Goal: Information Seeking & Learning: Find contact information

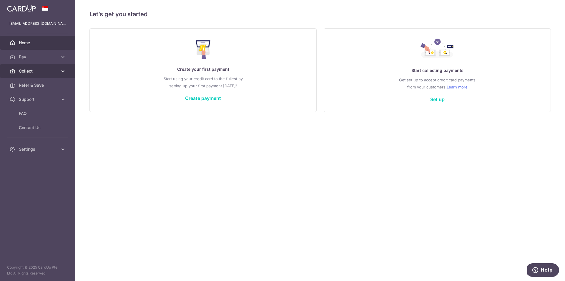
click at [62, 72] on icon at bounding box center [63, 71] width 6 height 6
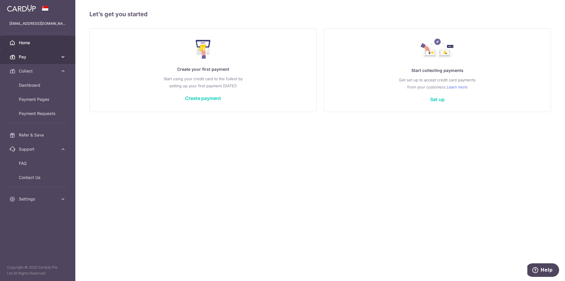
click at [65, 60] on link "Pay" at bounding box center [37, 57] width 75 height 14
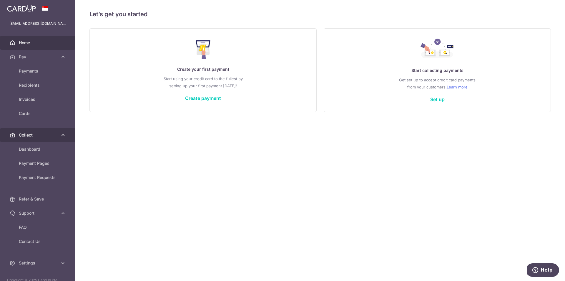
click at [60, 134] on icon at bounding box center [63, 135] width 6 height 6
click at [30, 135] on span "Collect" at bounding box center [38, 135] width 39 height 6
click at [34, 141] on link "Collect" at bounding box center [37, 135] width 75 height 14
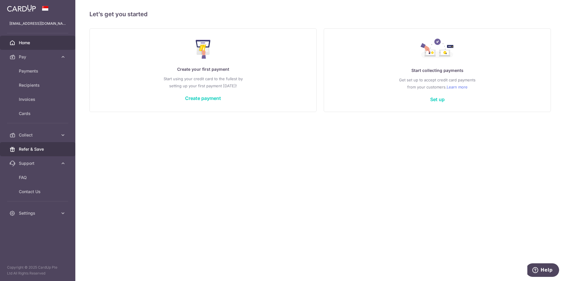
click at [34, 143] on link "Refer & Save" at bounding box center [37, 149] width 75 height 14
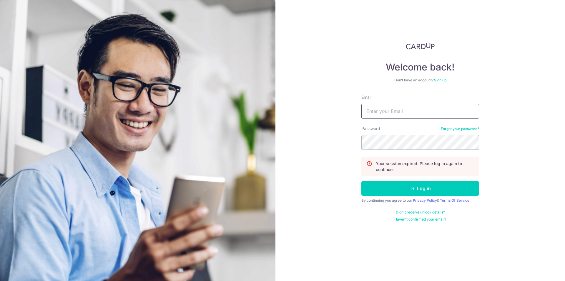
type input "[EMAIL_ADDRESS][DOMAIN_NAME]"
click at [34, 135] on div at bounding box center [138, 140] width 276 height 281
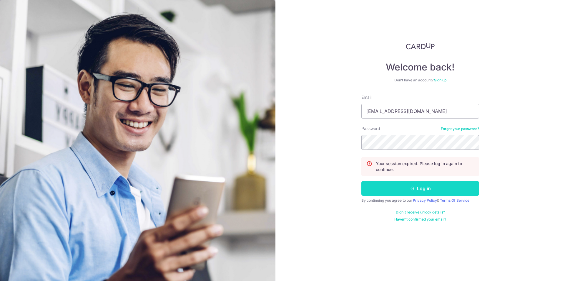
click at [384, 190] on button "Log in" at bounding box center [421, 188] width 118 height 15
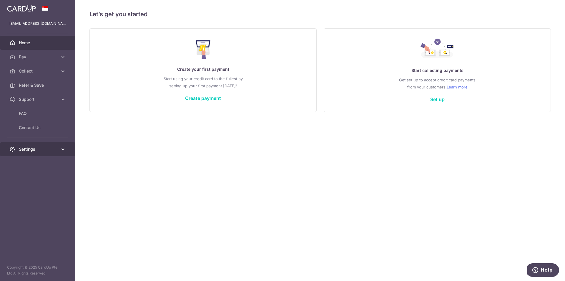
click at [32, 150] on span "Settings" at bounding box center [38, 149] width 39 height 6
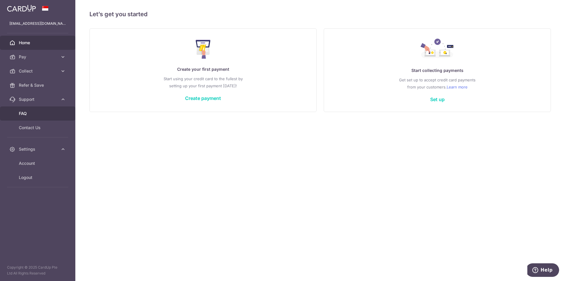
click at [26, 111] on span "FAQ" at bounding box center [38, 113] width 39 height 6
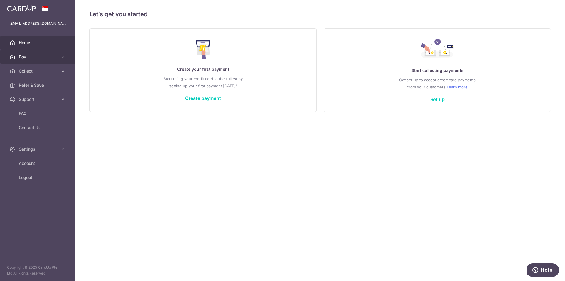
click at [34, 55] on span "Pay" at bounding box center [38, 57] width 39 height 6
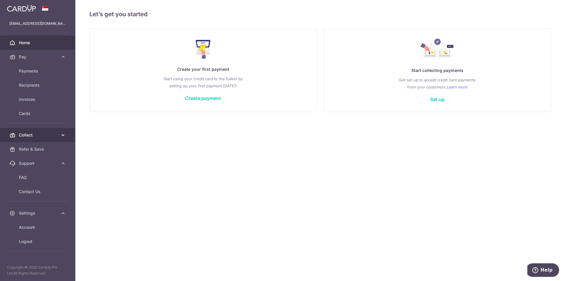
click at [37, 130] on link "Collect" at bounding box center [37, 135] width 75 height 14
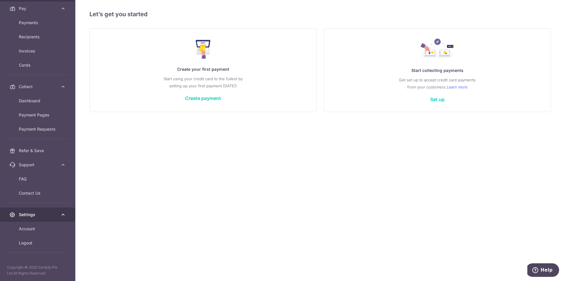
click at [27, 210] on link "Settings" at bounding box center [37, 214] width 75 height 14
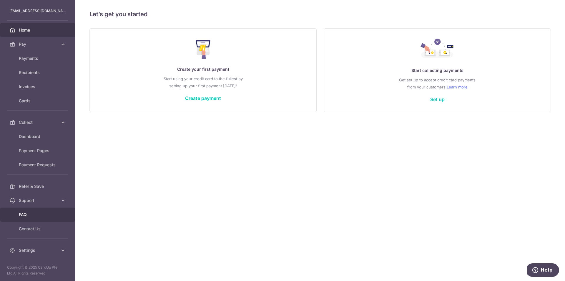
scroll to position [13, 0]
click at [40, 247] on link "Settings" at bounding box center [37, 250] width 75 height 14
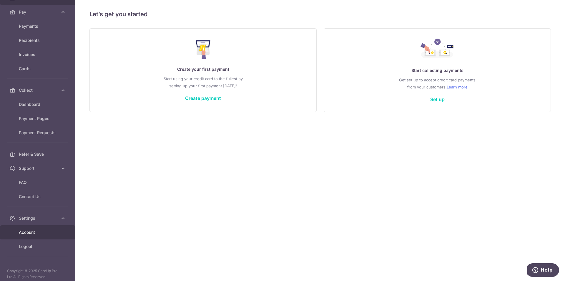
scroll to position [48, 0]
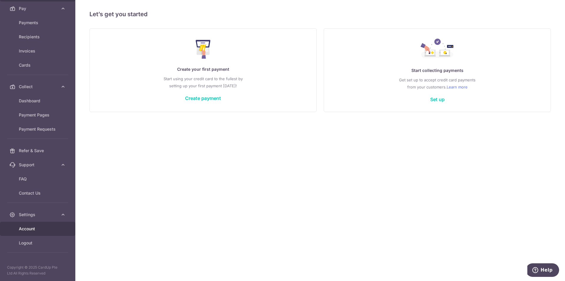
click at [35, 227] on span "Account" at bounding box center [38, 229] width 39 height 6
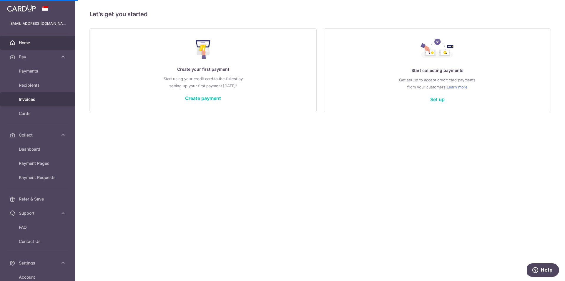
click at [35, 95] on link "Invoices" at bounding box center [37, 99] width 75 height 14
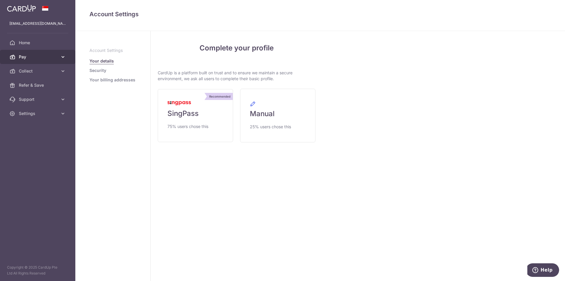
click at [60, 58] on icon at bounding box center [63, 57] width 6 height 6
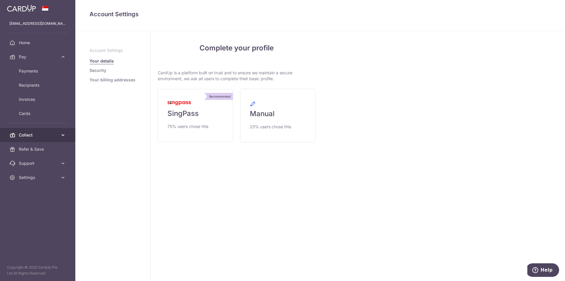
click at [62, 134] on icon at bounding box center [63, 135] width 6 height 6
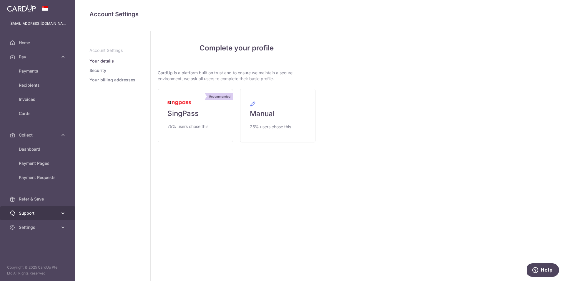
click at [34, 211] on span "Support" at bounding box center [38, 213] width 39 height 6
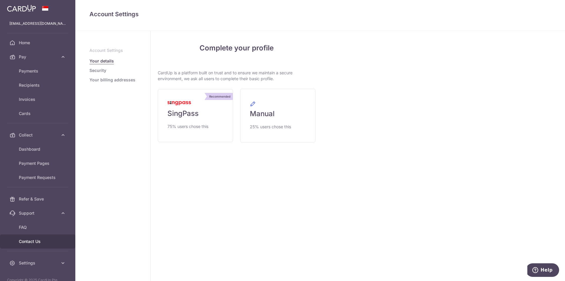
click at [31, 243] on span "Contact Us" at bounding box center [38, 241] width 39 height 6
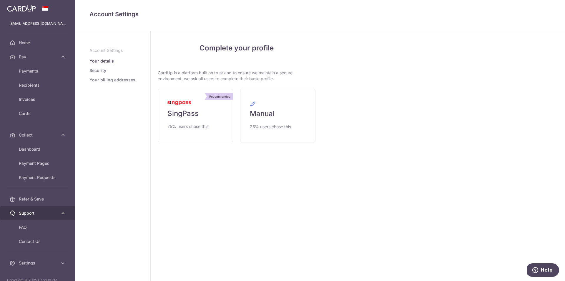
click at [35, 216] on link "Support" at bounding box center [37, 213] width 75 height 14
click at [42, 214] on span "Support" at bounding box center [38, 213] width 39 height 6
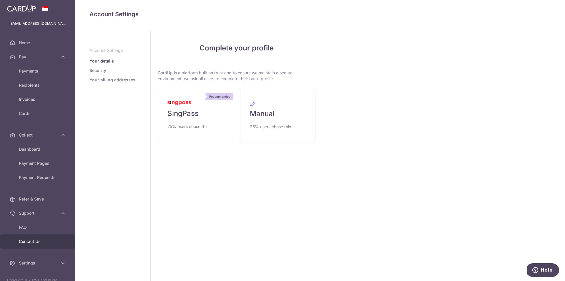
click at [38, 242] on span "Contact Us" at bounding box center [38, 241] width 39 height 6
